Goal: Information Seeking & Learning: Find specific fact

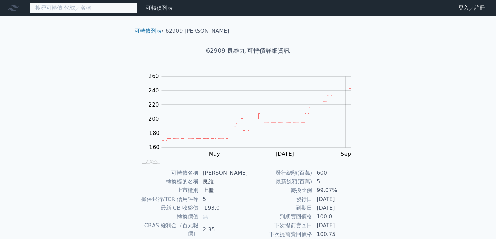
click at [91, 10] on input at bounding box center [84, 7] width 108 height 11
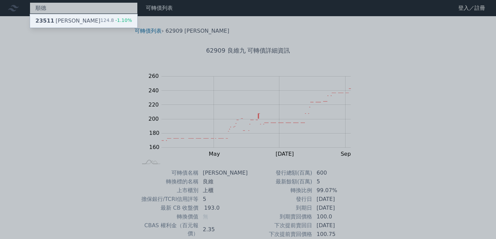
type input "順德"
click at [72, 21] on div "23511 順德一 124.8 -1.10%" at bounding box center [83, 20] width 107 height 13
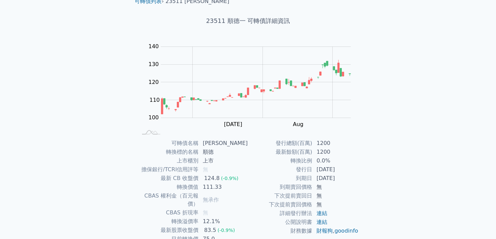
scroll to position [40, 0]
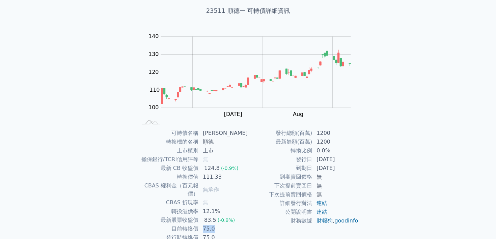
drag, startPoint x: 202, startPoint y: 225, endPoint x: 220, endPoint y: 225, distance: 17.9
click at [220, 225] on td "75.0" at bounding box center [223, 229] width 49 height 9
